Goal: Information Seeking & Learning: Learn about a topic

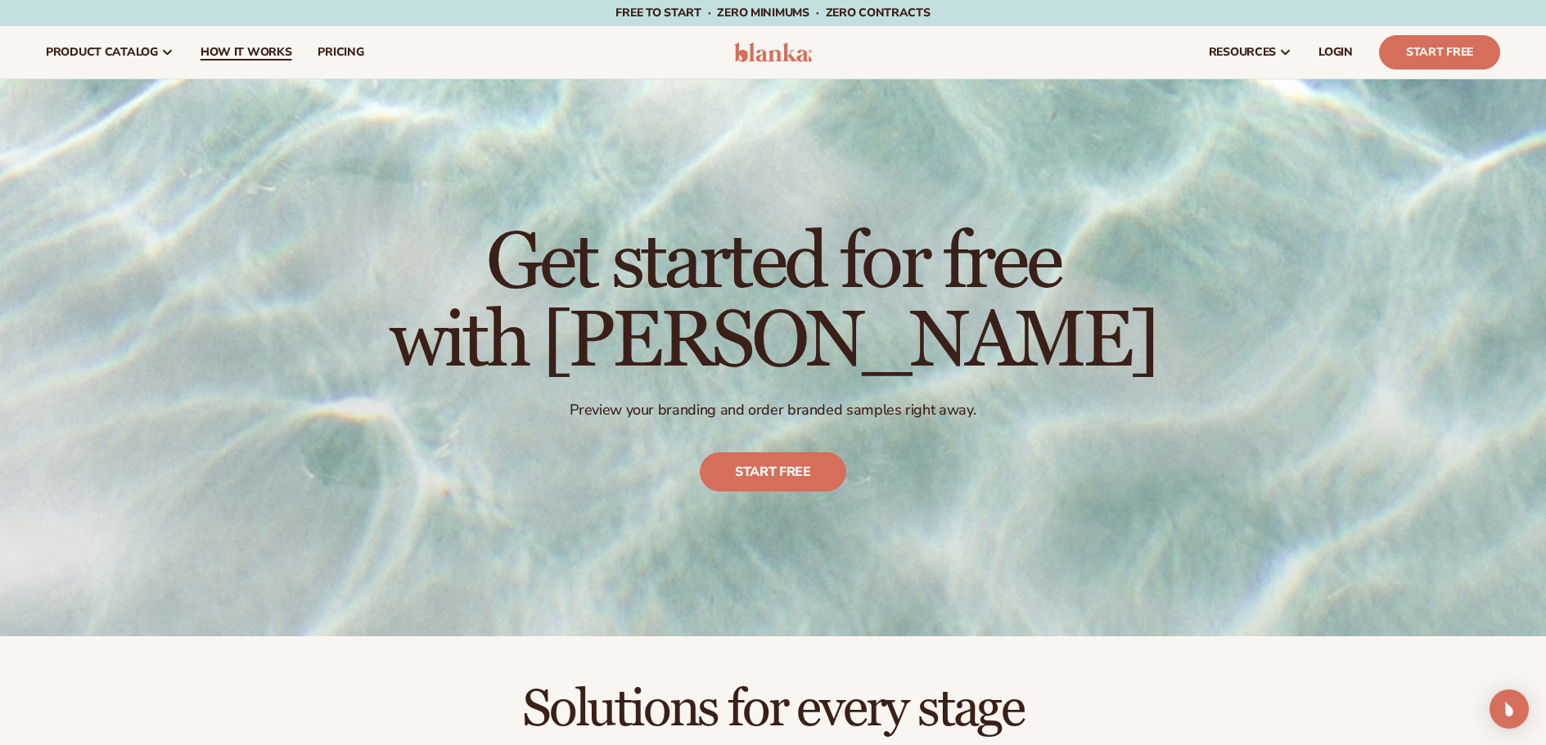
click at [232, 52] on span "How It Works" at bounding box center [246, 52] width 92 height 13
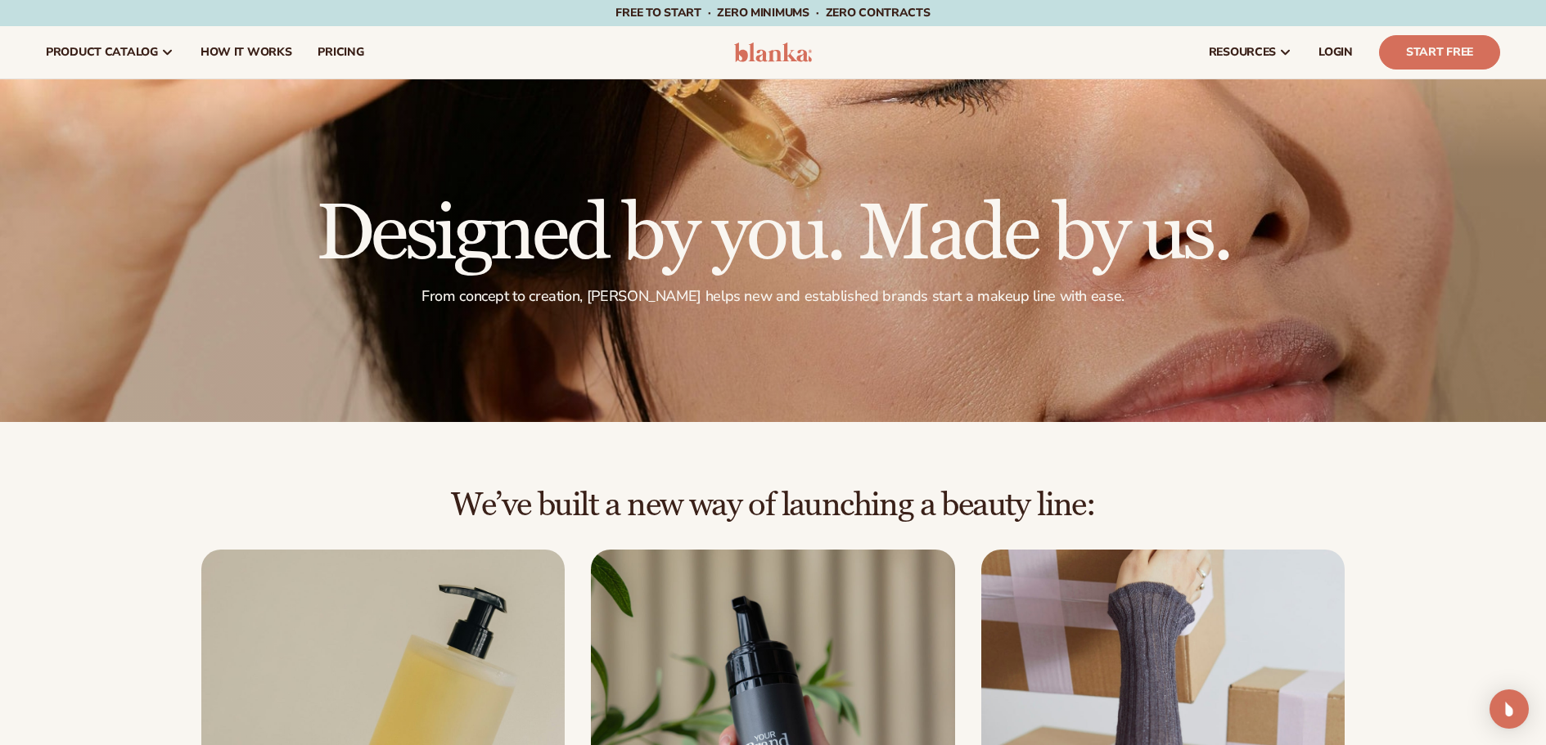
click at [114, 506] on h2 "We’ve built a new way of launching a beauty line:" at bounding box center [773, 506] width 1454 height 36
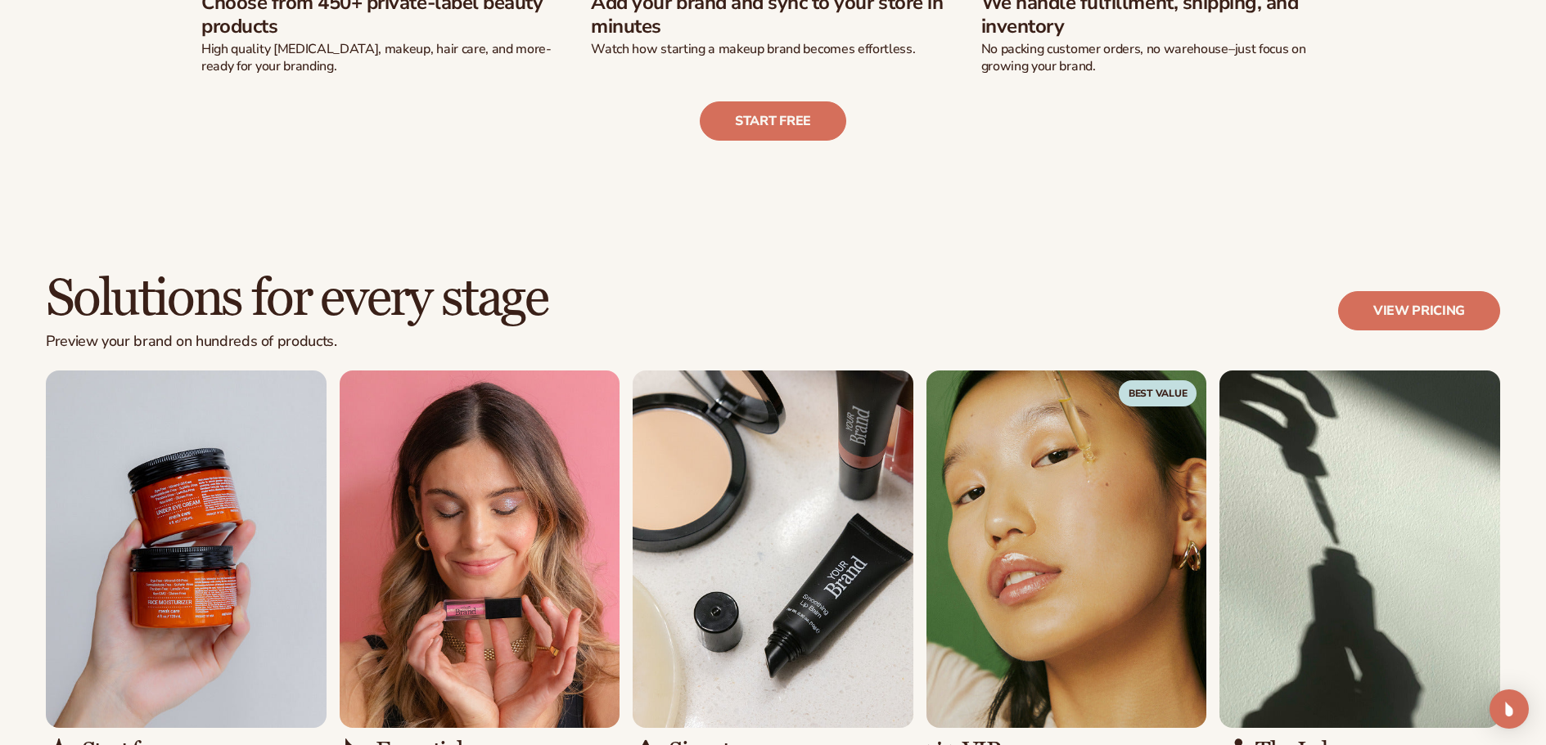
scroll to position [982, 0]
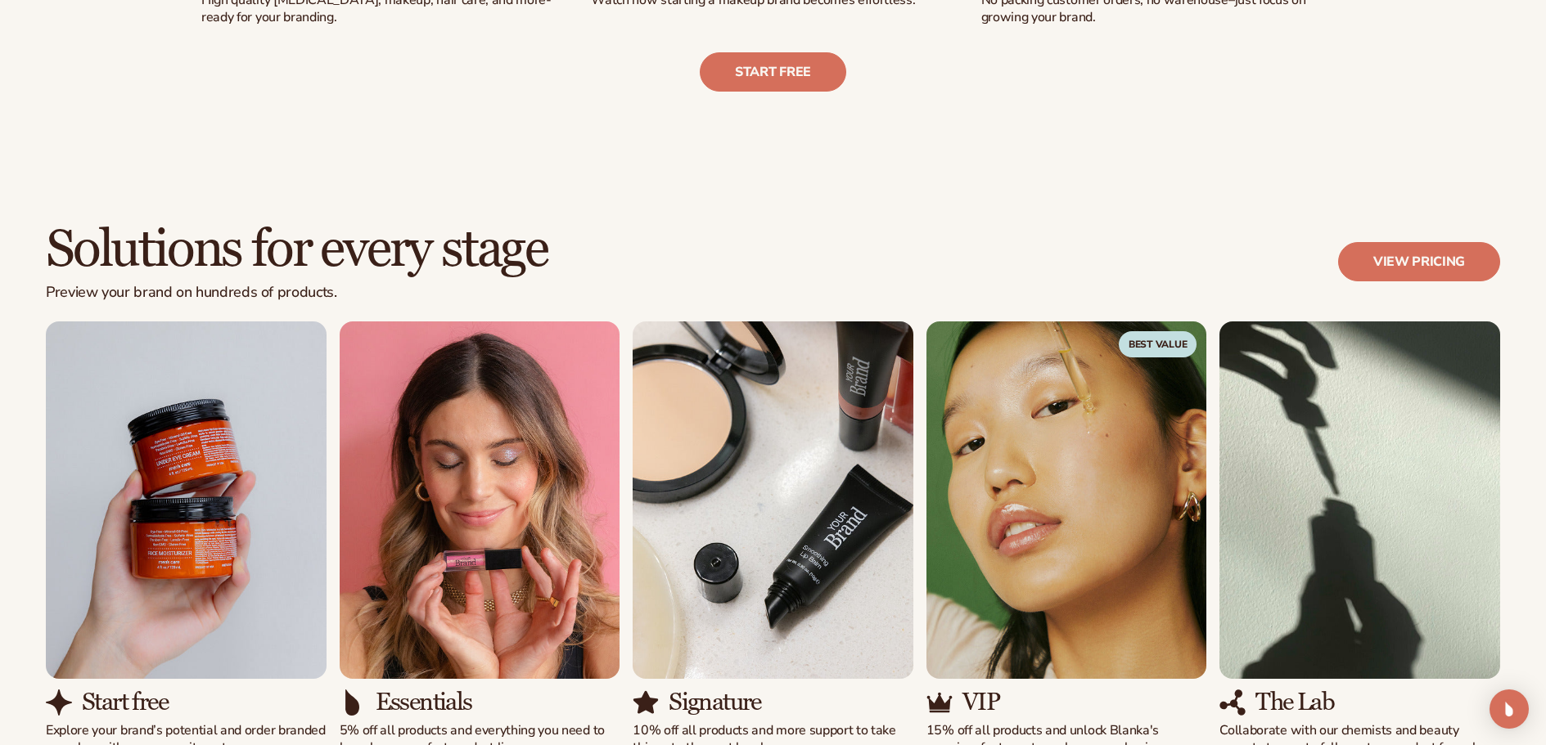
click at [920, 563] on div "Start free Explore your brand’s potential and order branded samples with zero c…" at bounding box center [773, 539] width 1454 height 435
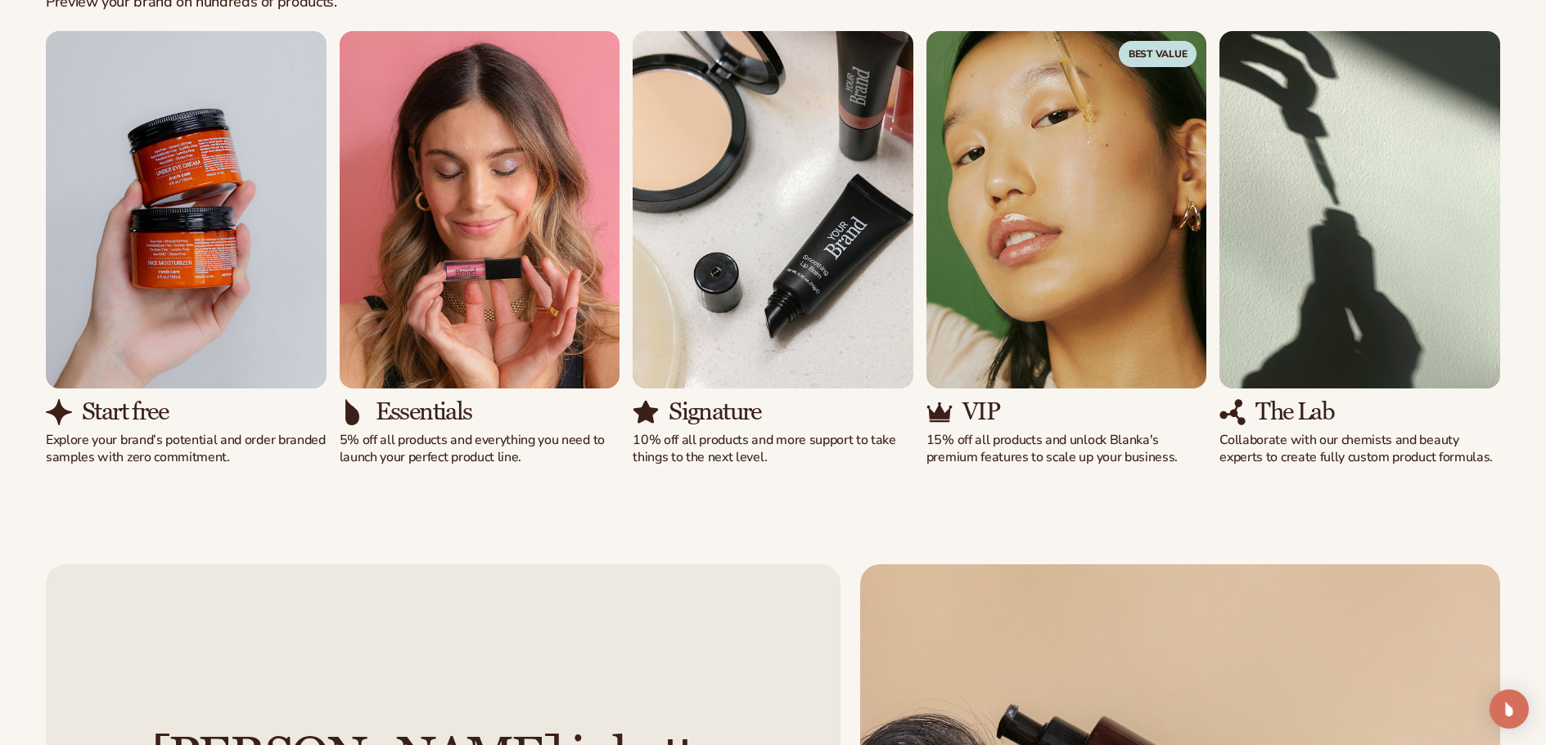
scroll to position [1309, 0]
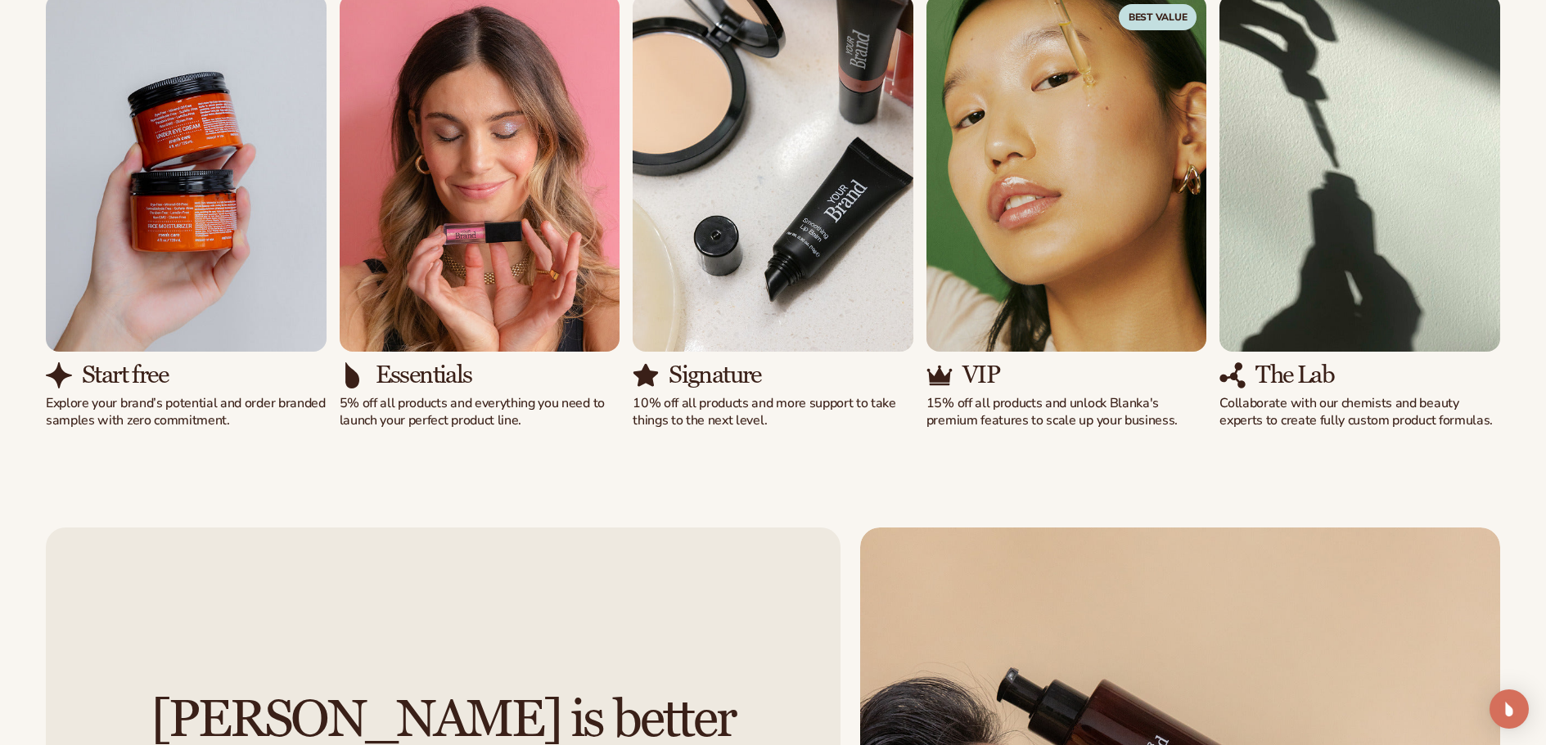
click at [813, 457] on div "Solutions for every stage Preview your brand on hundreds of products. View pric…" at bounding box center [773, 162] width 1546 height 665
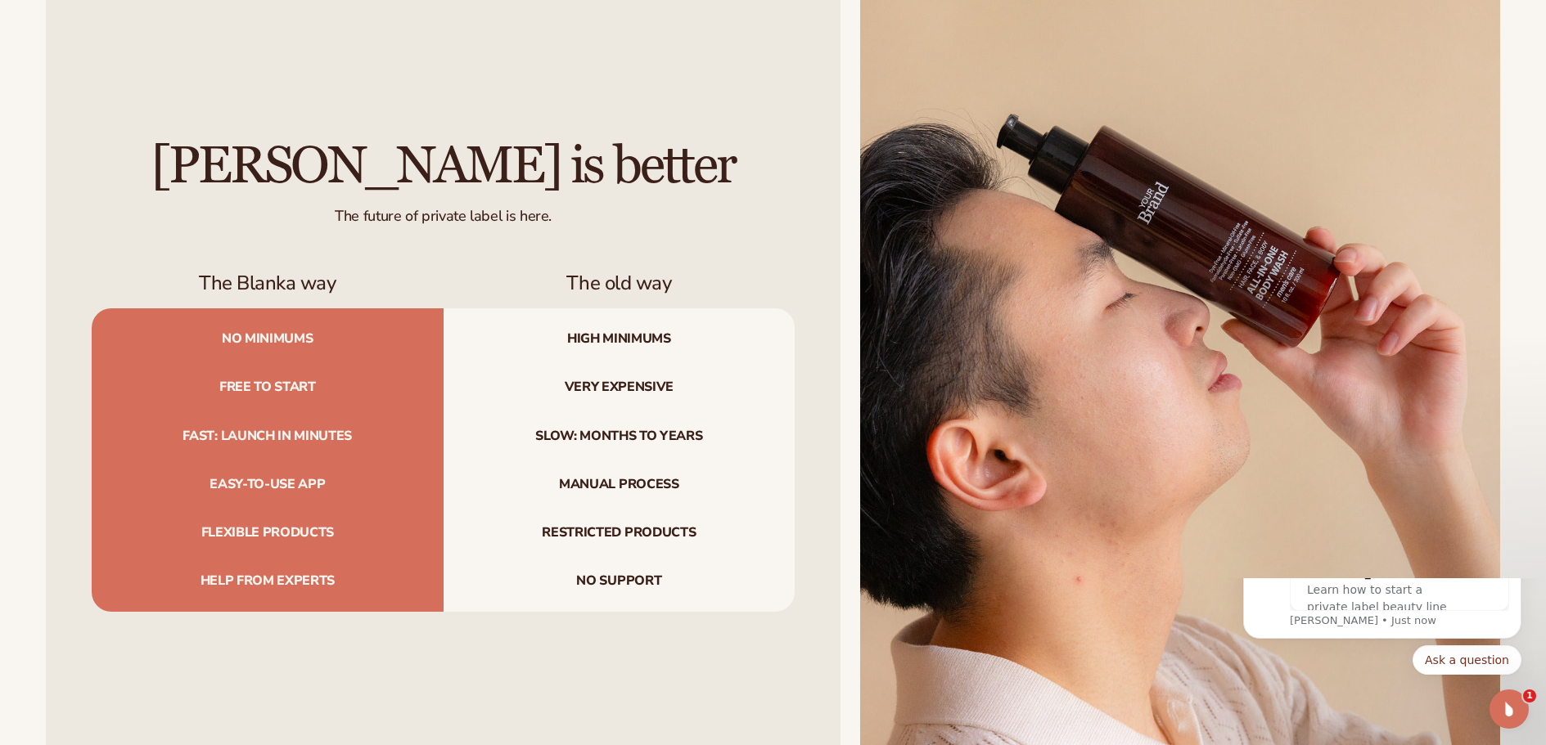
scroll to position [1882, 0]
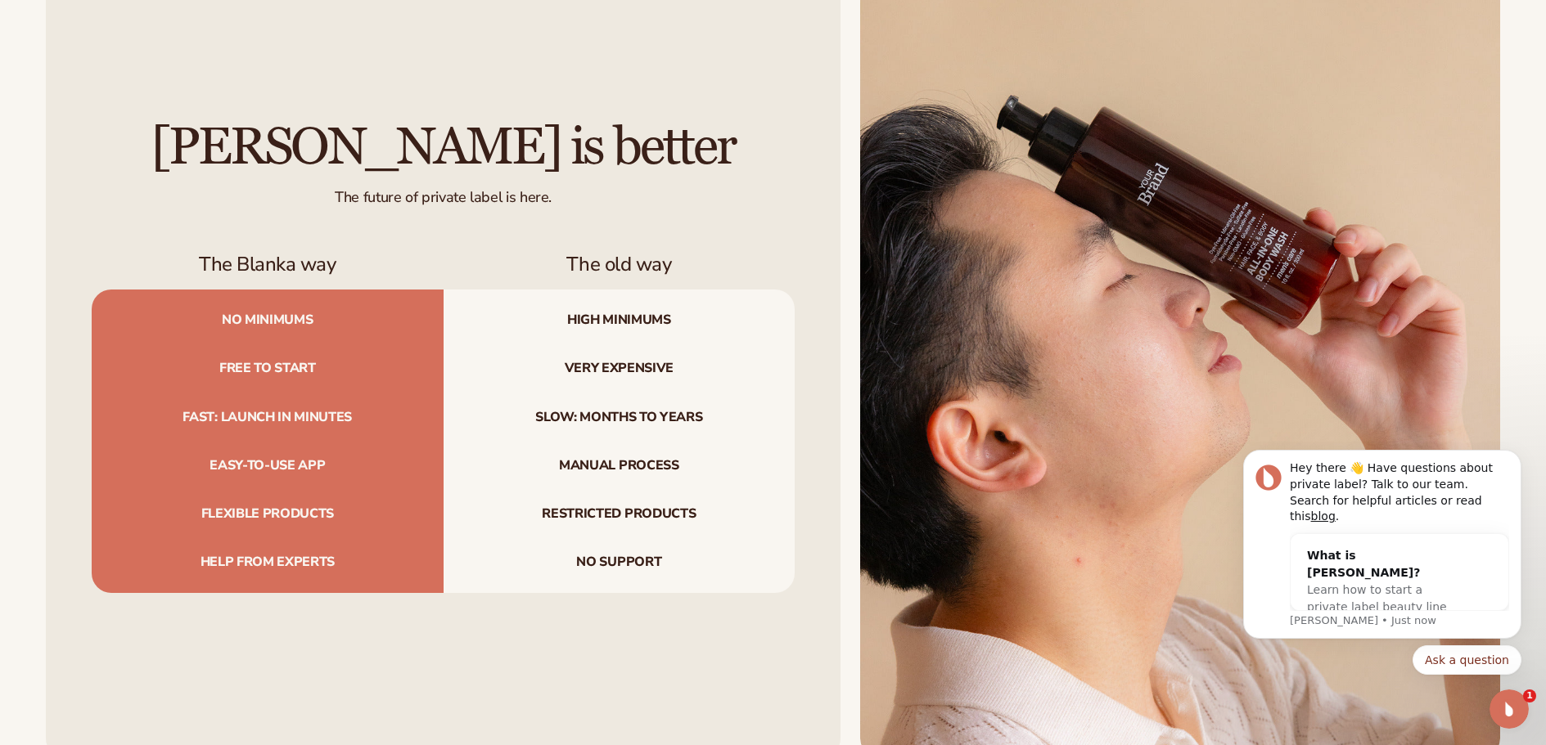
click at [821, 462] on div "[PERSON_NAME] is better The future of private label is here. The Blanka way The…" at bounding box center [443, 357] width 795 height 804
click at [806, 609] on div "[PERSON_NAME] is better The future of private label is here. The Blanka way The…" at bounding box center [443, 357] width 795 height 804
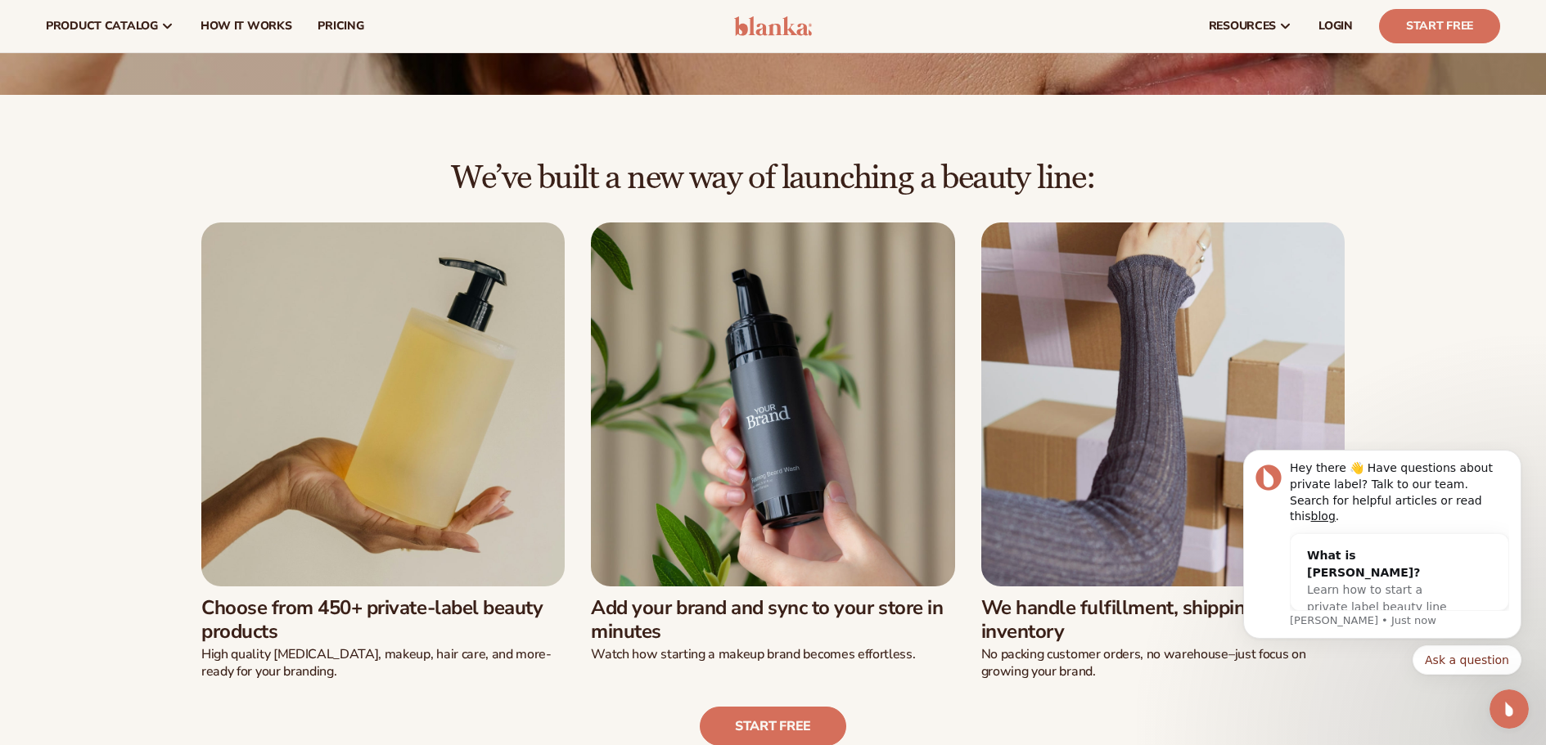
scroll to position [0, 0]
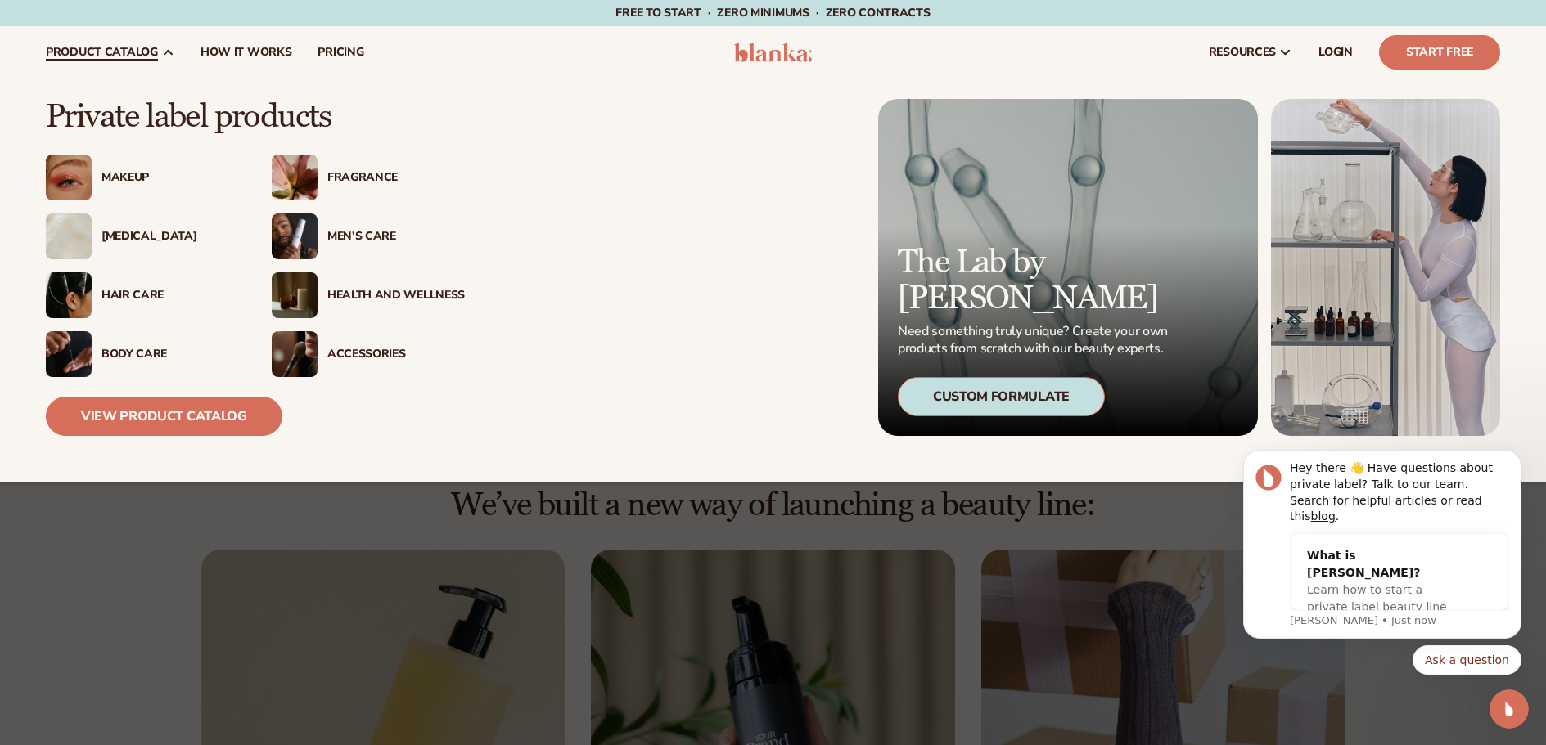
click at [146, 237] on div "[MEDICAL_DATA]" at bounding box center [169, 237] width 137 height 14
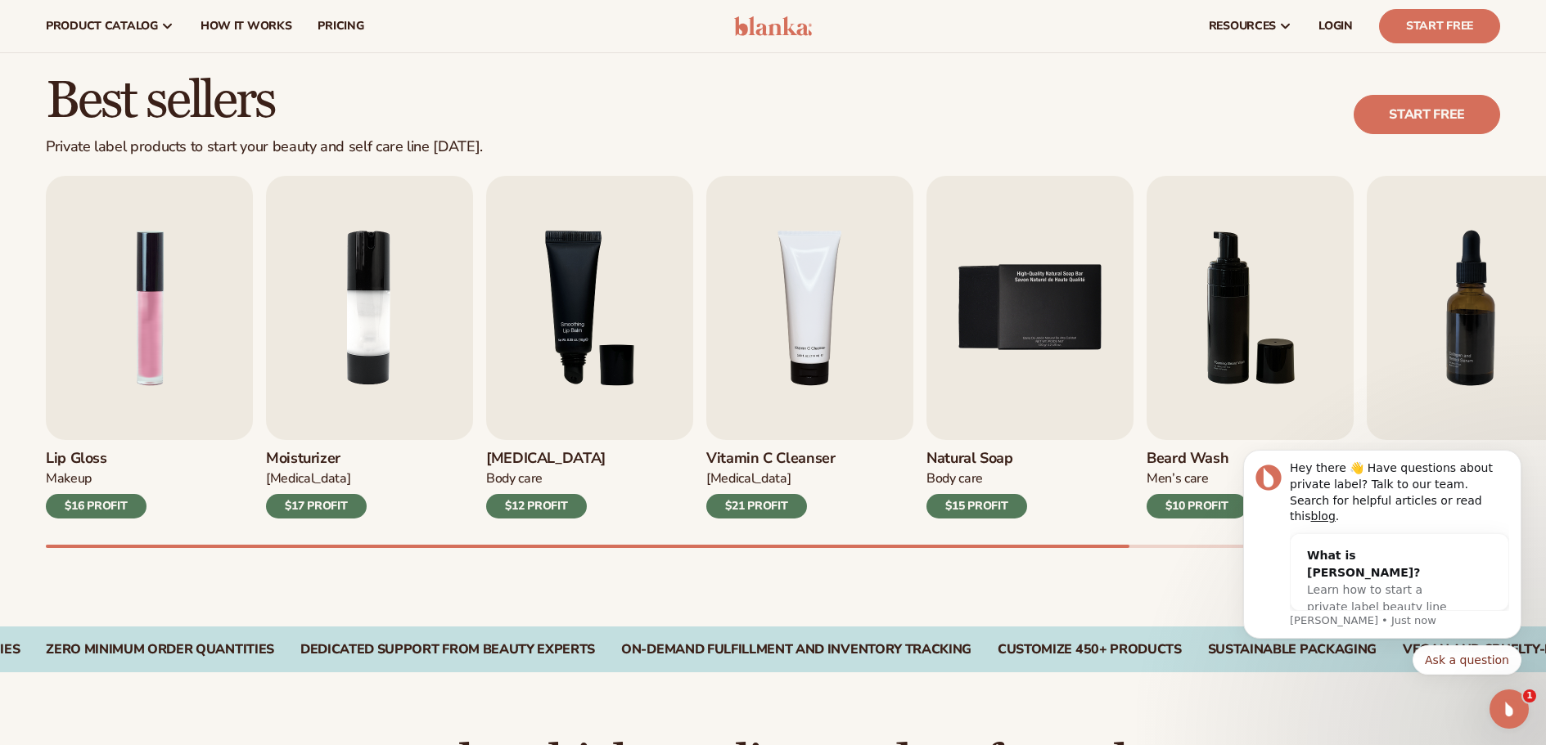
scroll to position [409, 0]
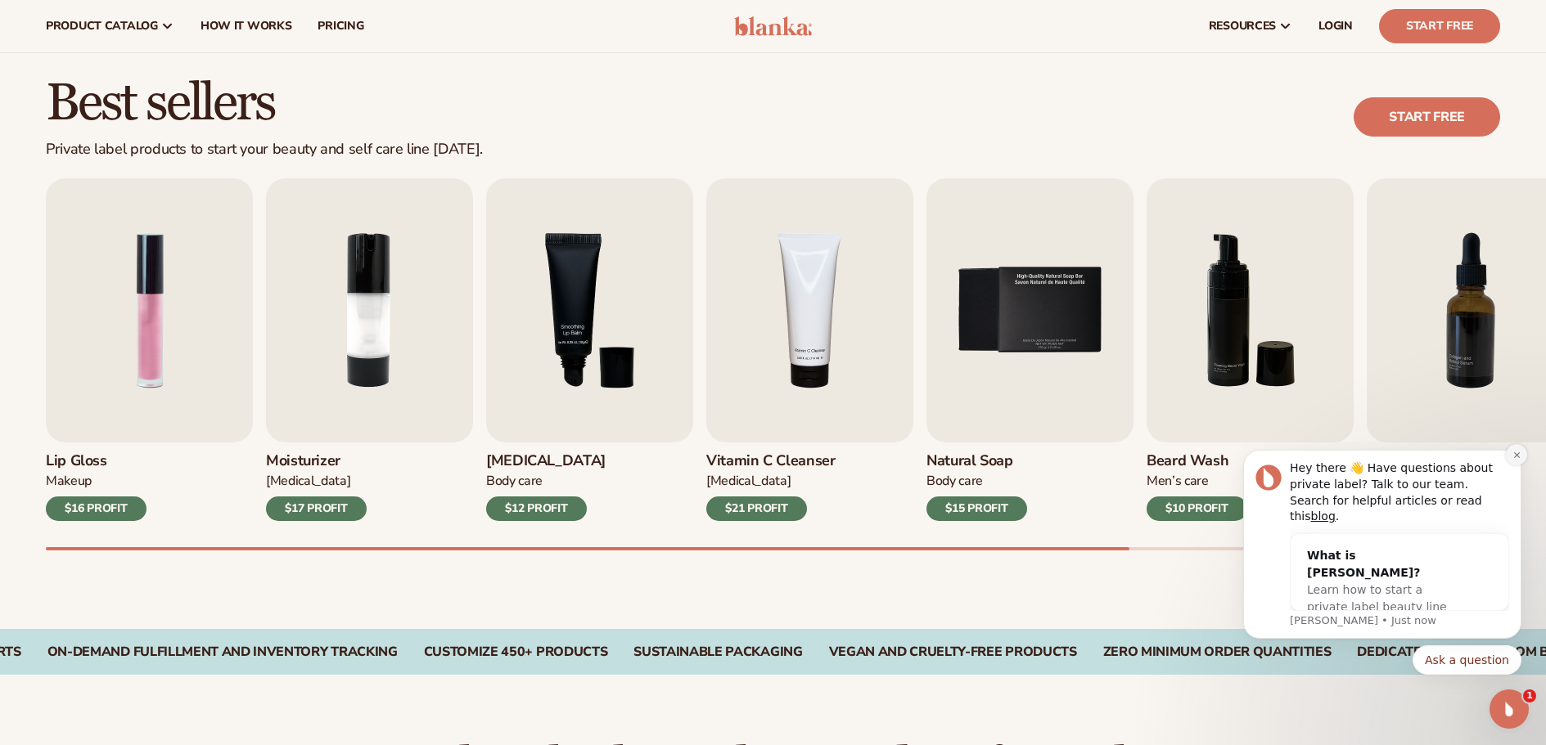
click at [1516, 460] on icon "Dismiss notification" at bounding box center [1516, 455] width 9 height 9
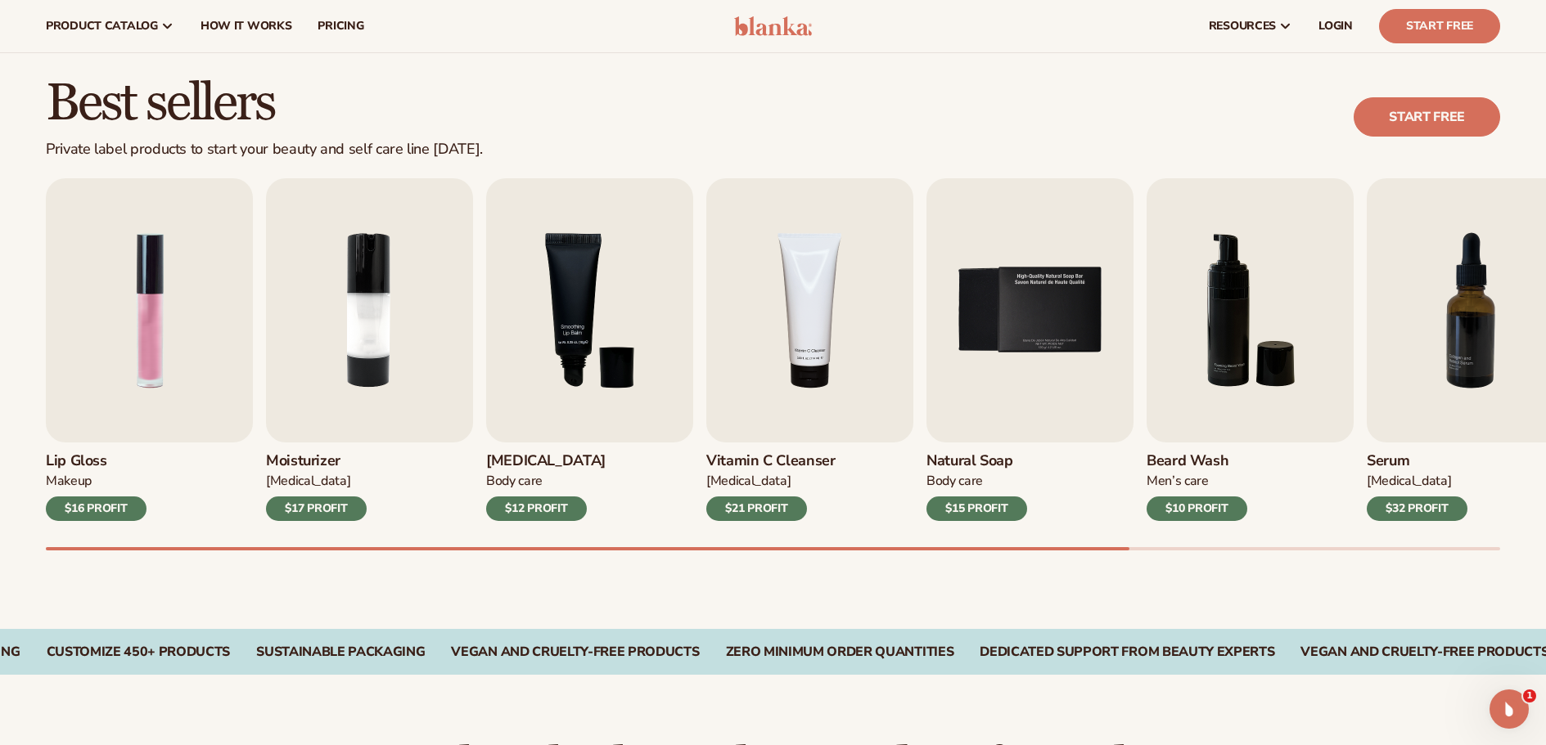
click at [1389, 458] on h3 "Serum" at bounding box center [1417, 462] width 101 height 18
click at [1480, 385] on img "7 / 9" at bounding box center [1470, 310] width 207 height 264
click at [1470, 332] on img "7 / 9" at bounding box center [1470, 310] width 207 height 264
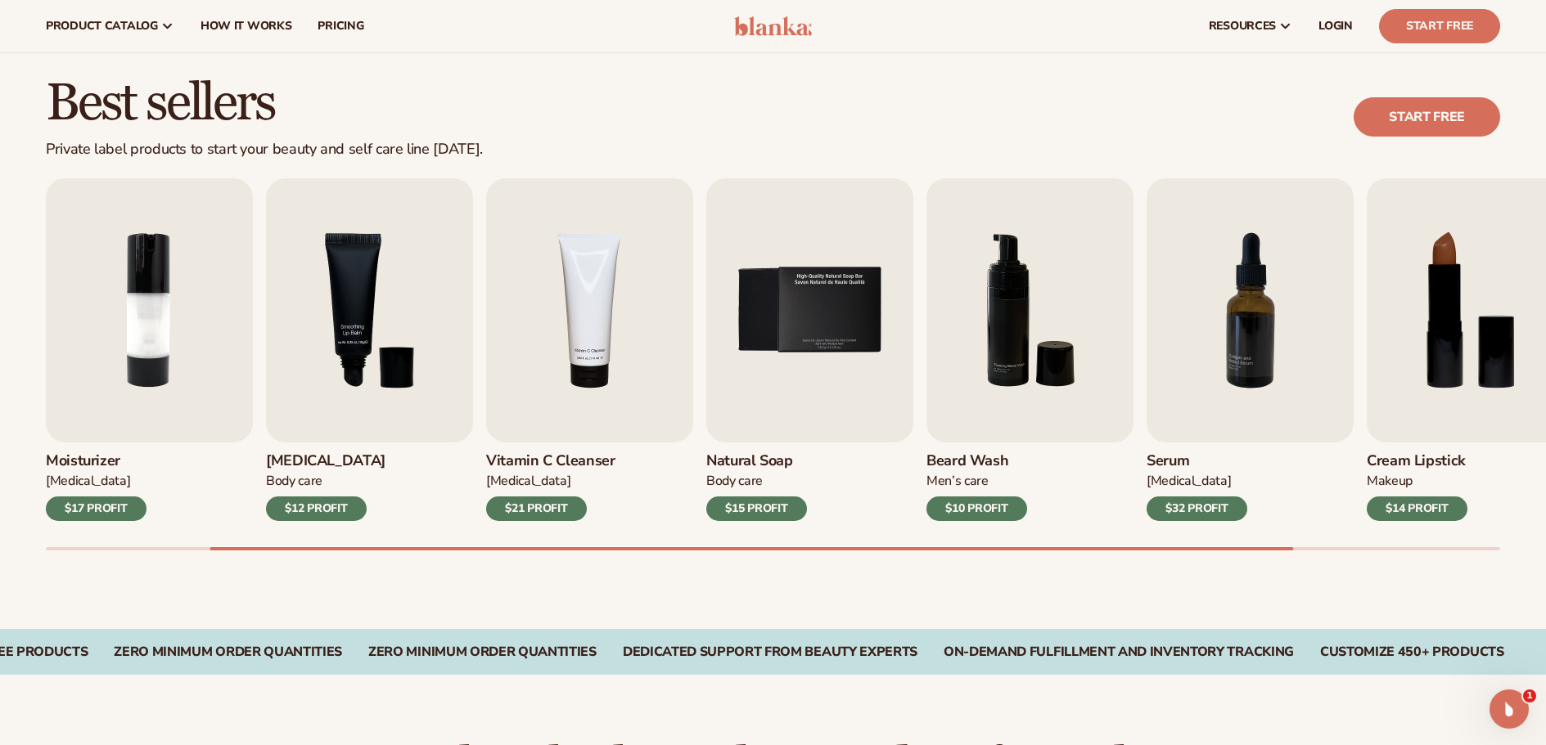
click at [1476, 552] on div "Best sellers Private label products to start your beauty and self care line tod…" at bounding box center [773, 329] width 1546 height 599
click at [1469, 545] on div "Lip Gloss Makeup $16 PROFIT Moisturizer Skin Care $17 PROFIT Lip Balm Body Care…" at bounding box center [796, 364] width 1500 height 372
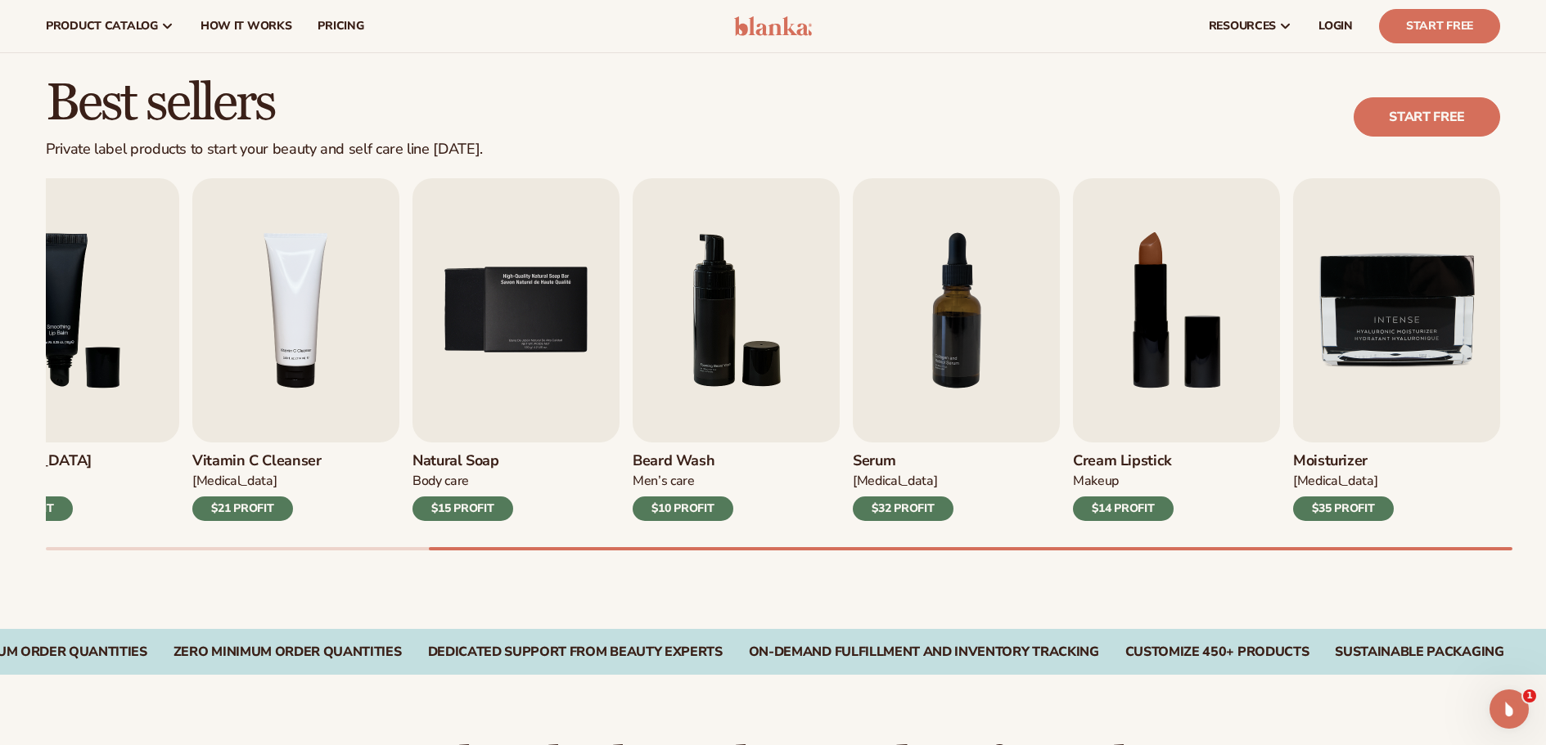
click at [1542, 528] on div "Lip Gloss Makeup $16 PROFIT Moisturizer Skin Care $17 PROFIT Lip Balm Body Care…" at bounding box center [796, 364] width 1500 height 372
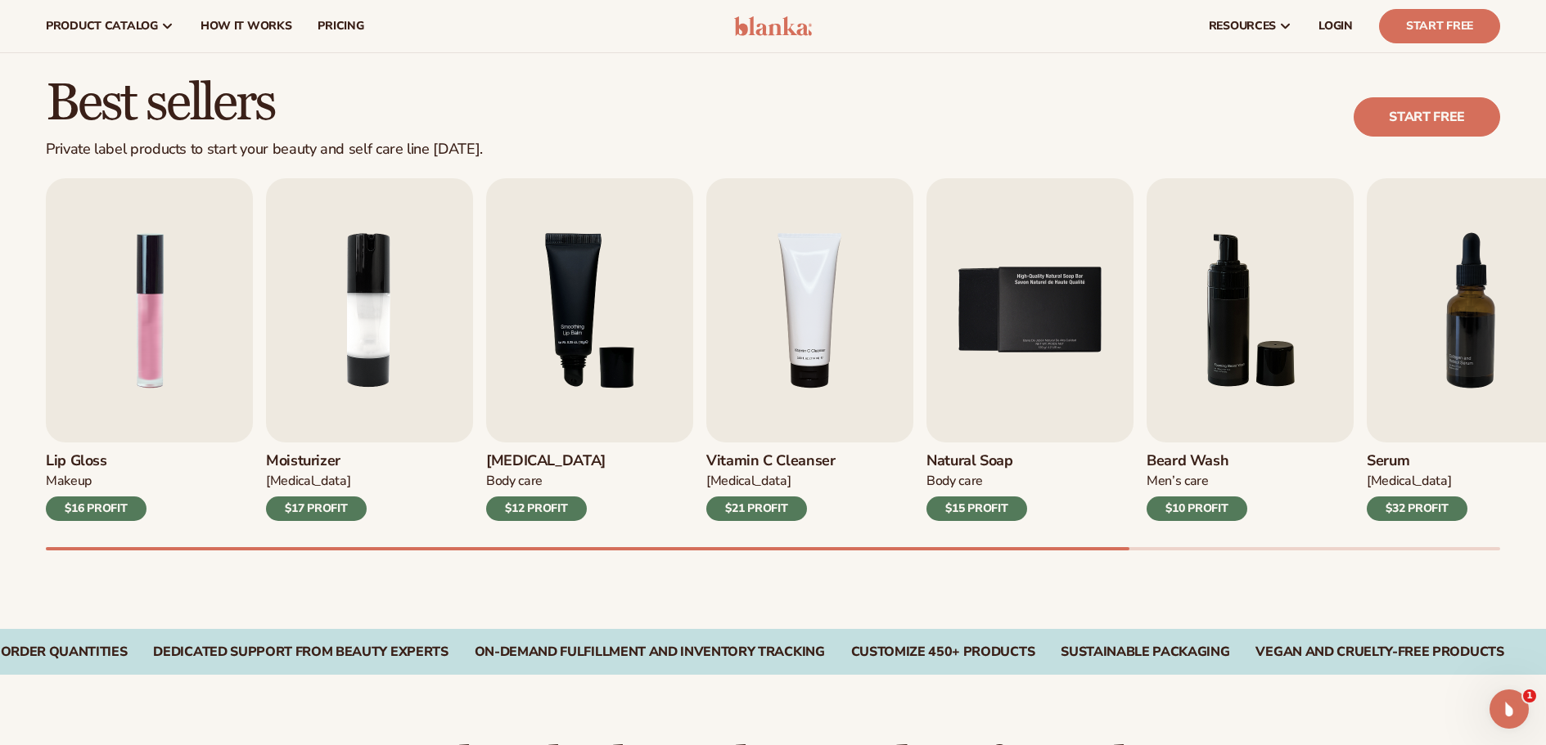
click at [1002, 543] on div "Lip Gloss Makeup $16 PROFIT Moisturizer Skin Care $17 PROFIT Lip Balm Body Care…" at bounding box center [796, 364] width 1500 height 372
click at [1475, 287] on img "7 / 9" at bounding box center [1470, 310] width 207 height 264
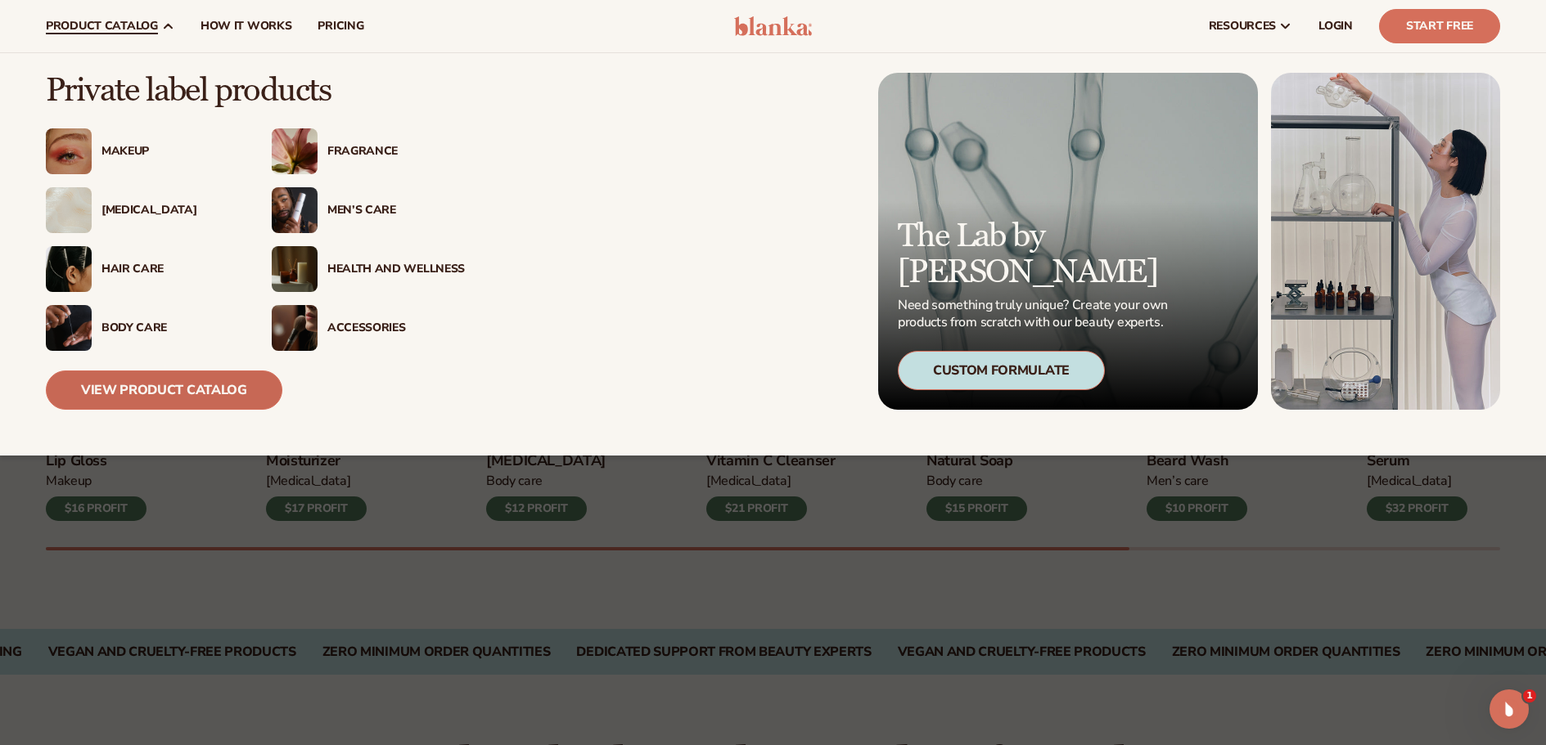
click at [205, 385] on link "View Product Catalog" at bounding box center [164, 390] width 236 height 39
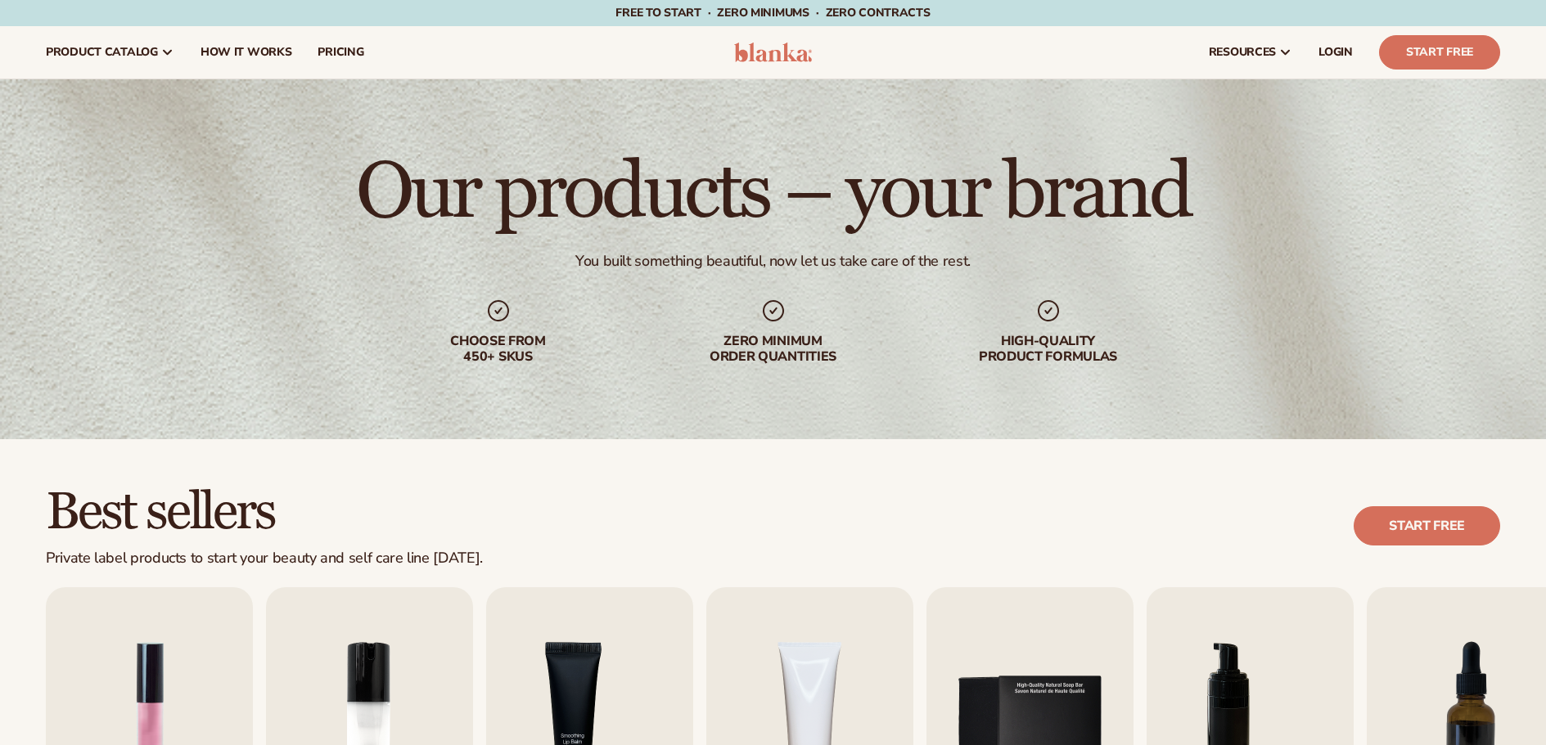
click at [588, 495] on div "Best sellers Private label products to start your beauty and self care line tod…" at bounding box center [773, 526] width 1454 height 83
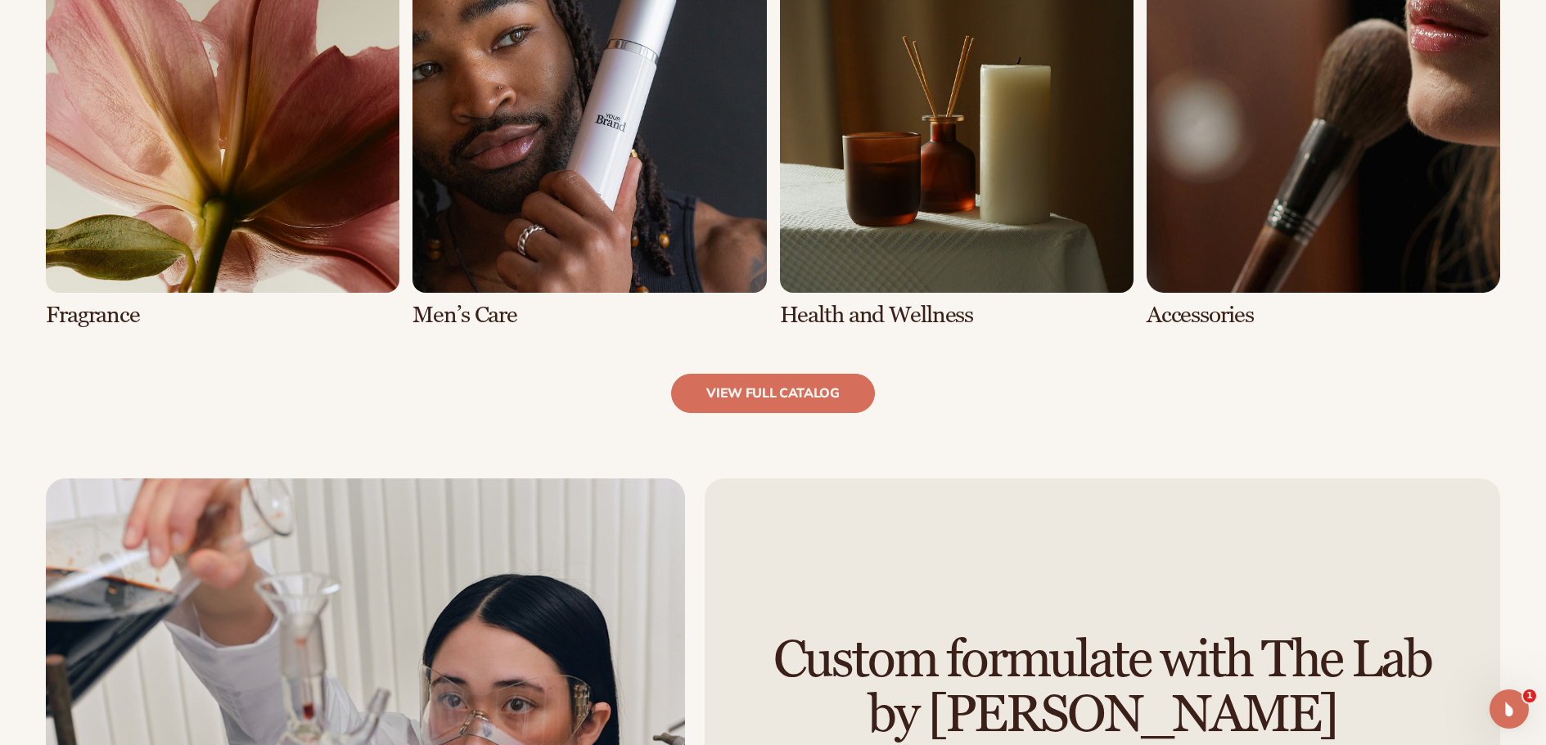
scroll to position [1718, 0]
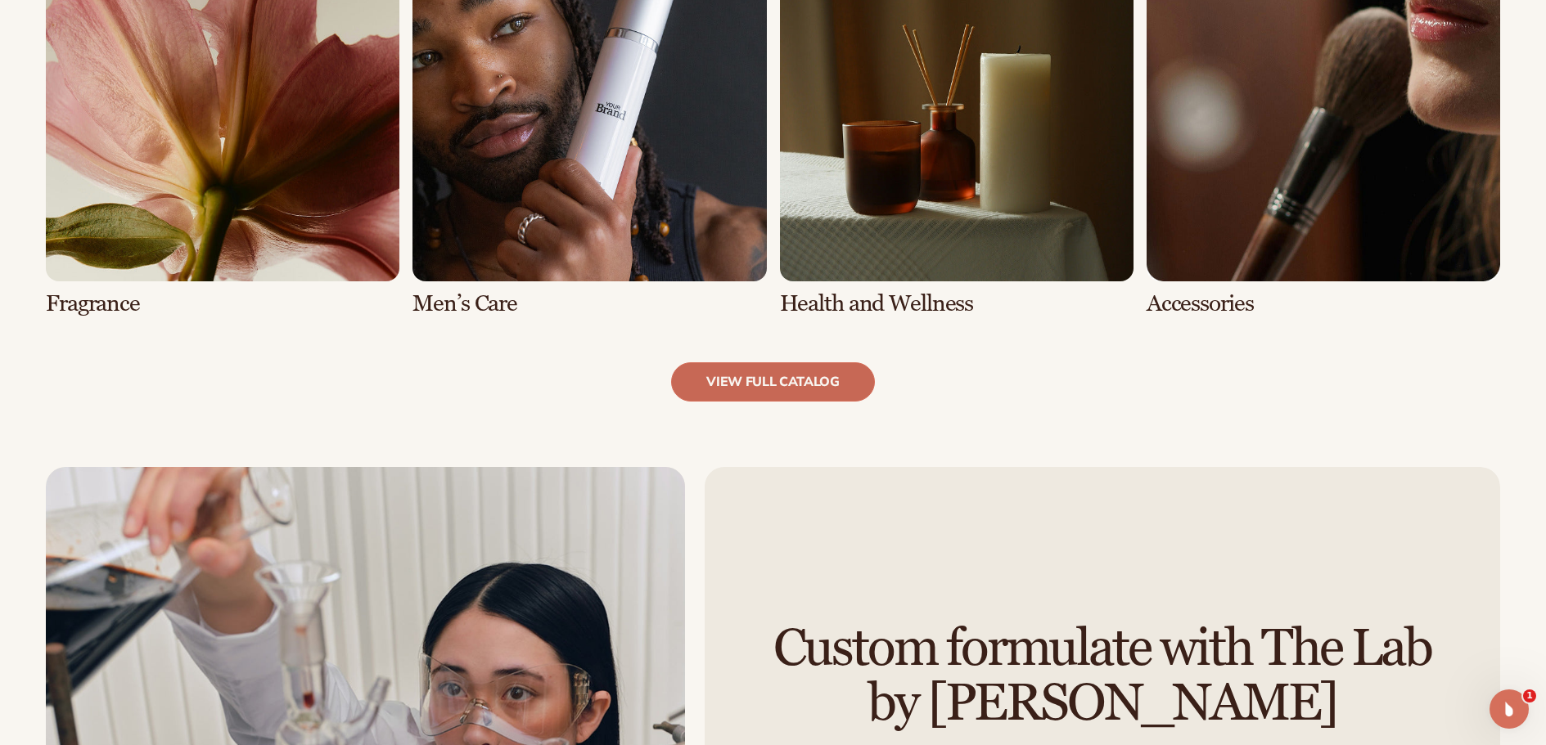
click at [755, 389] on link "view full catalog" at bounding box center [773, 381] width 204 height 39
